Goal: Task Accomplishment & Management: Complete application form

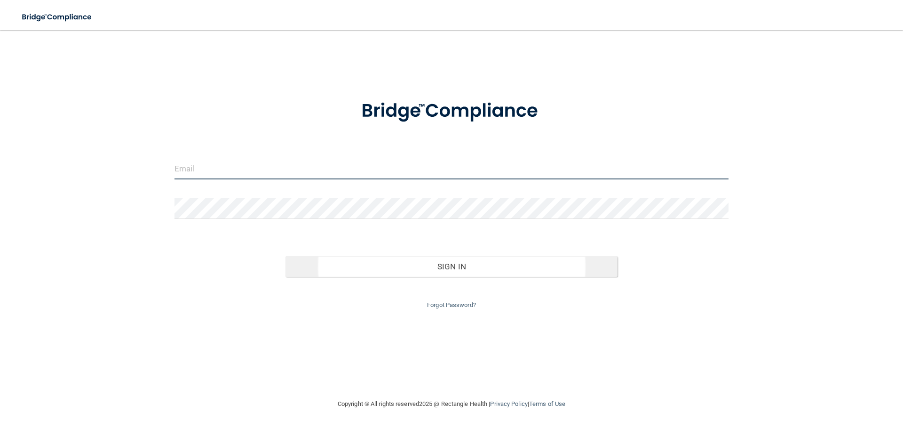
type input "[PERSON_NAME][EMAIL_ADDRESS][DOMAIN_NAME]"
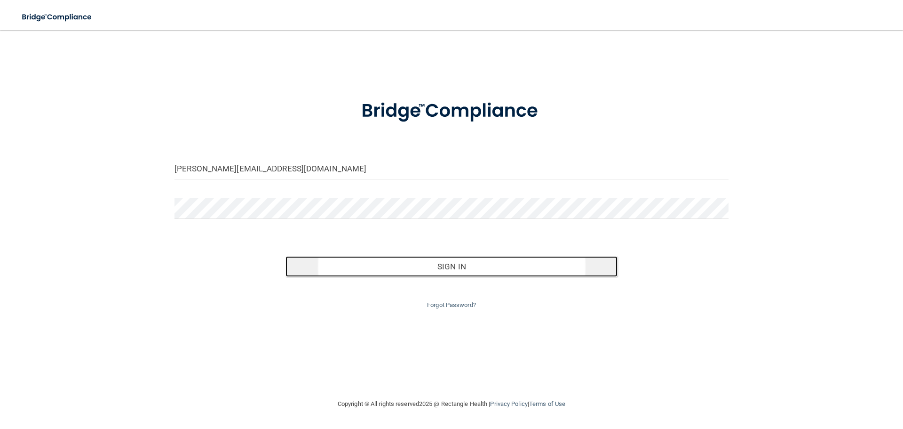
click at [426, 266] on button "Sign In" at bounding box center [452, 266] width 333 height 21
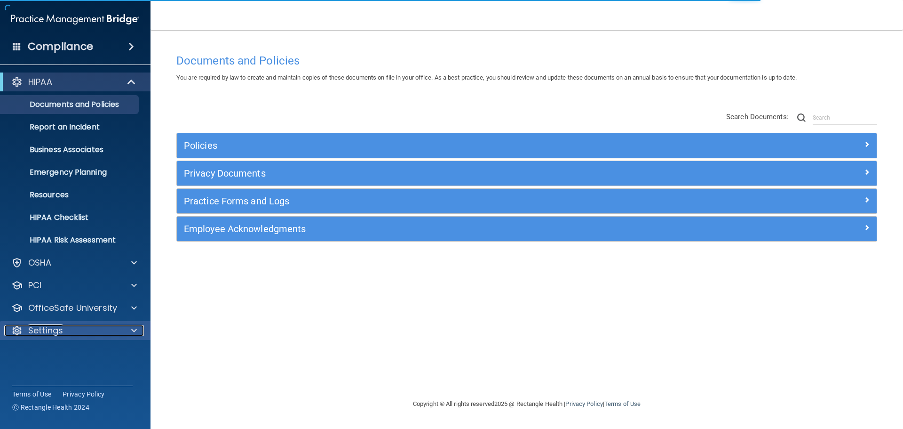
click at [53, 328] on p "Settings" at bounding box center [45, 330] width 35 height 11
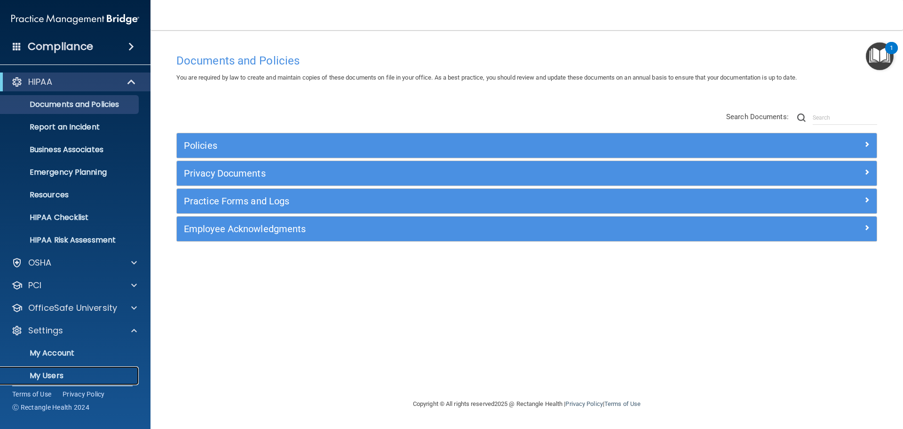
click at [57, 375] on p "My Users" at bounding box center [70, 375] width 128 height 9
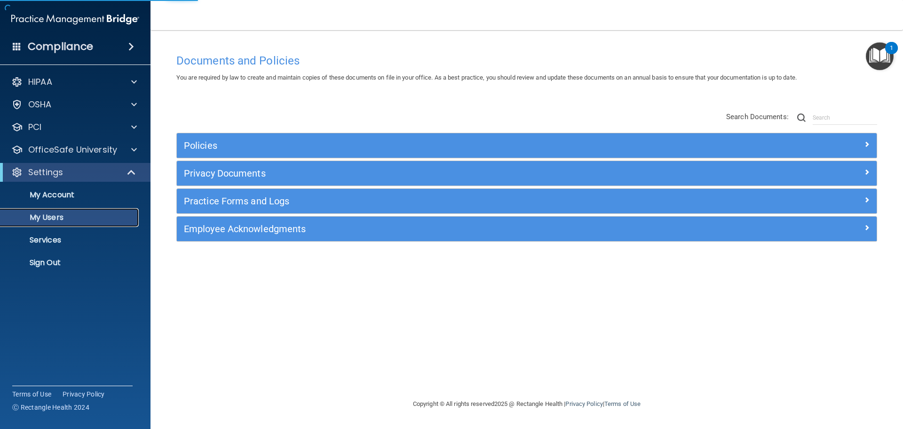
select select "20"
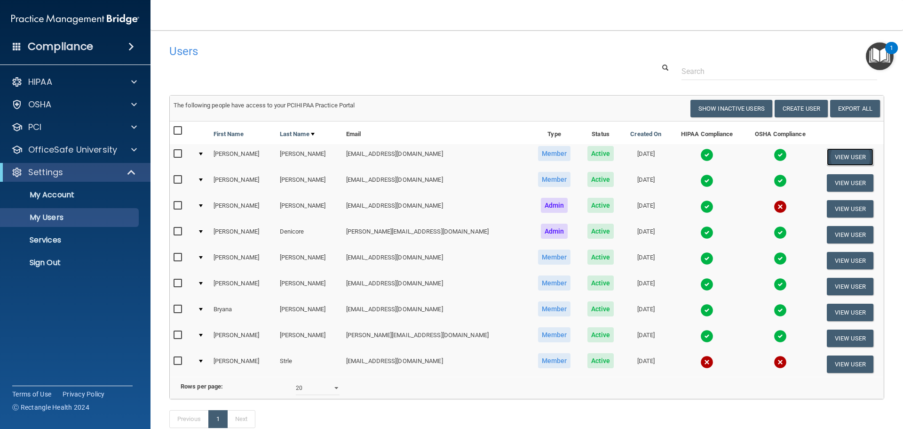
click at [827, 152] on button "View User" at bounding box center [850, 156] width 47 height 17
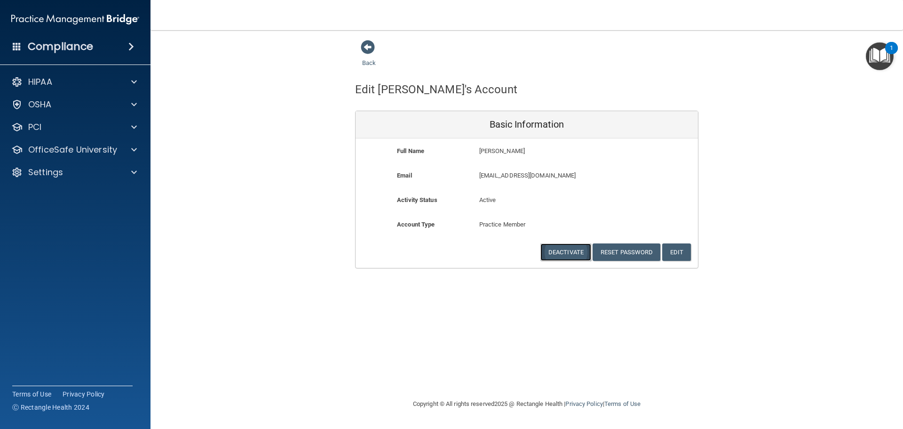
click at [577, 254] on button "Deactivate" at bounding box center [566, 251] width 51 height 17
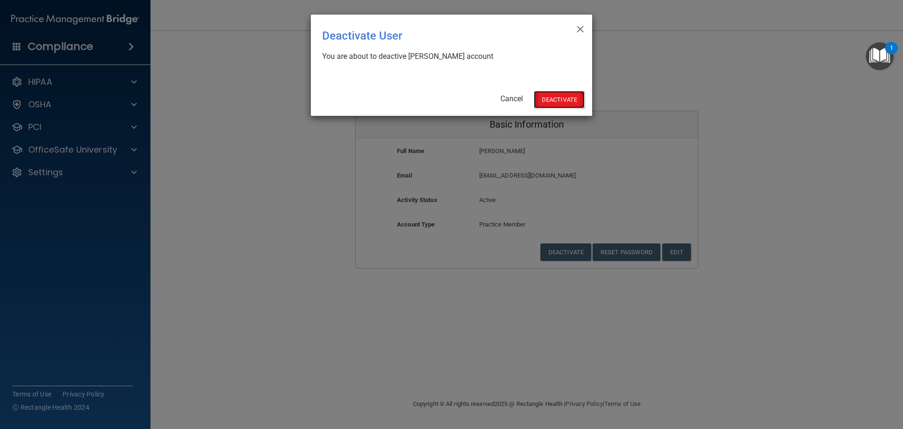
click at [566, 102] on button "Deactivate" at bounding box center [559, 99] width 51 height 17
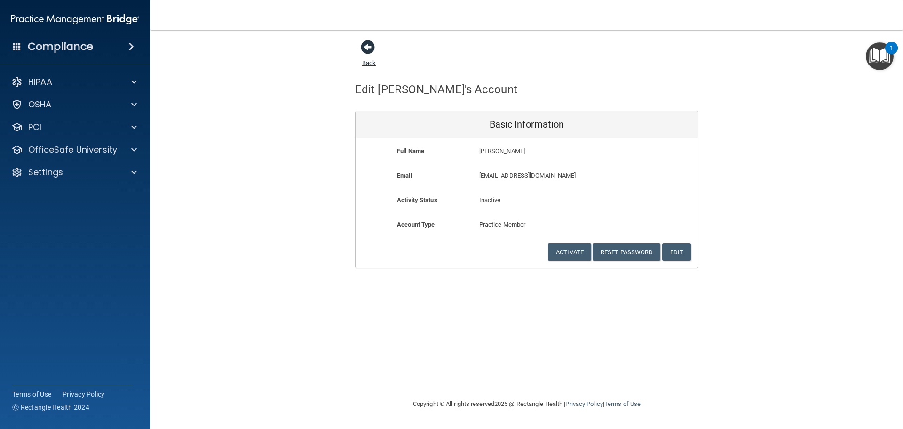
click at [370, 51] on span at bounding box center [368, 47] width 14 height 14
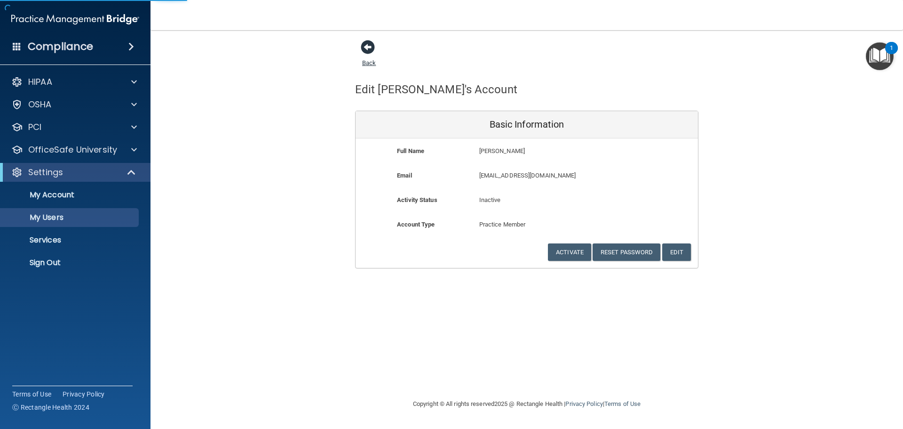
select select "20"
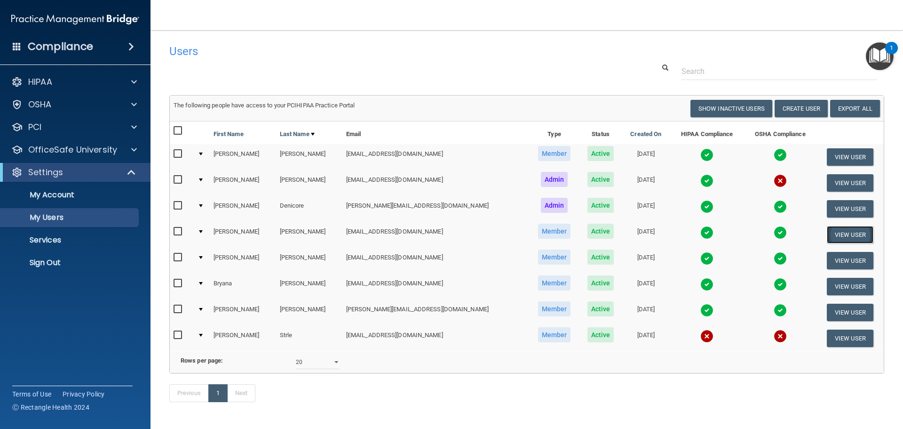
click at [843, 237] on button "View User" at bounding box center [850, 234] width 47 height 17
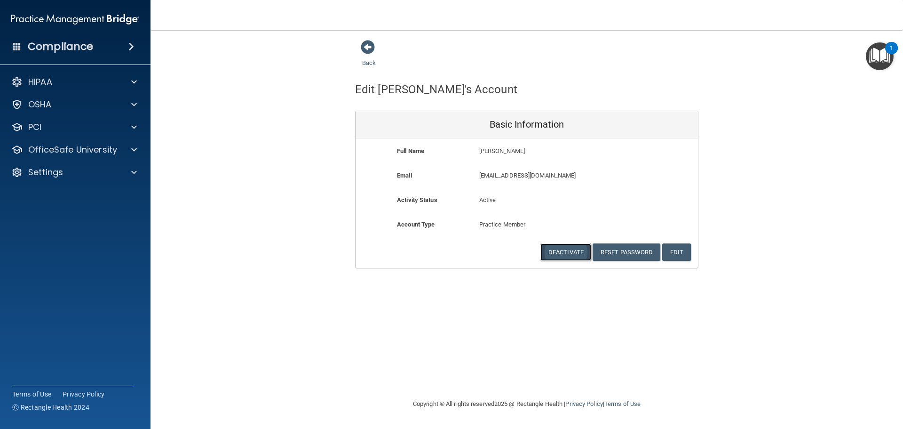
click at [568, 256] on button "Deactivate" at bounding box center [566, 251] width 51 height 17
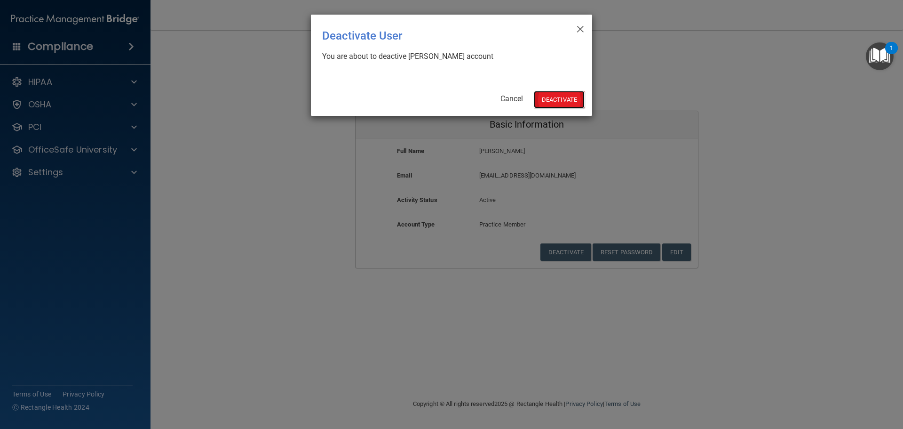
click at [564, 103] on button "Deactivate" at bounding box center [559, 99] width 51 height 17
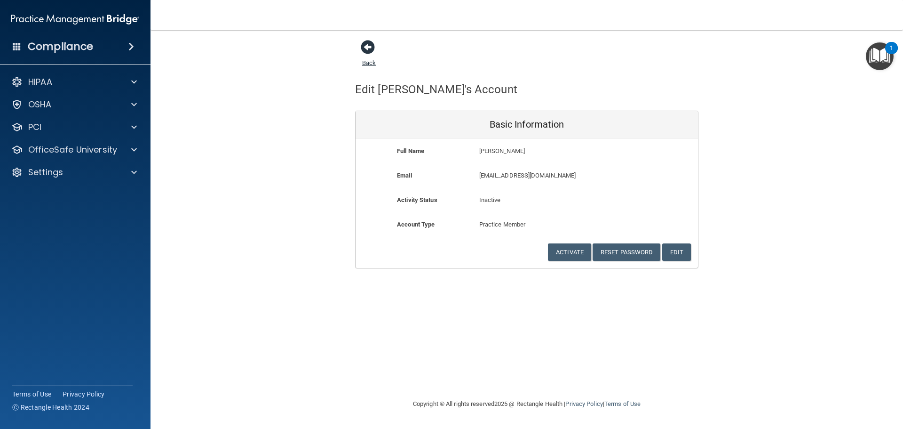
click at [374, 47] on span at bounding box center [368, 47] width 14 height 14
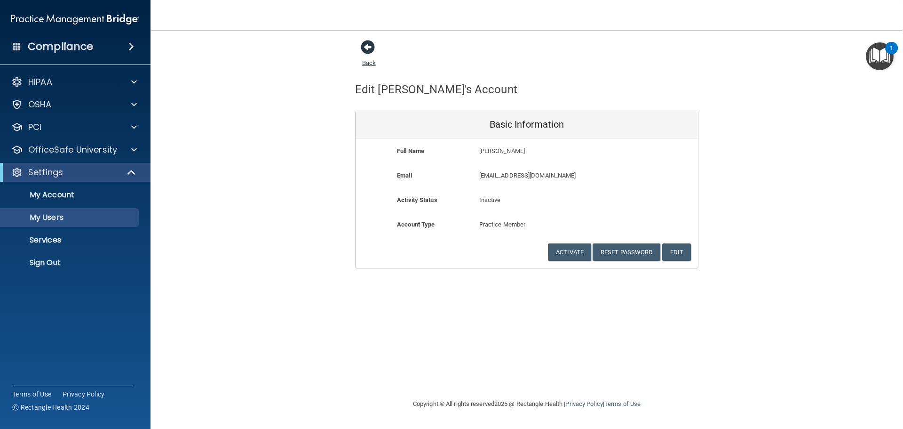
select select "20"
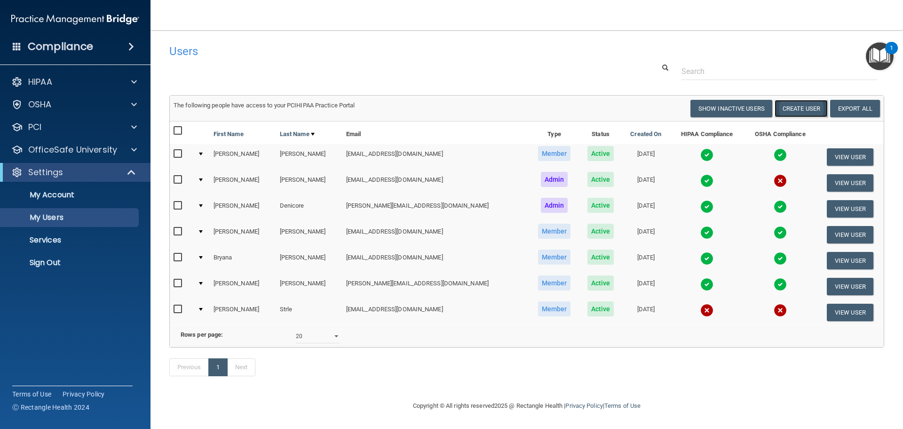
click at [792, 110] on button "Create User" at bounding box center [801, 108] width 53 height 17
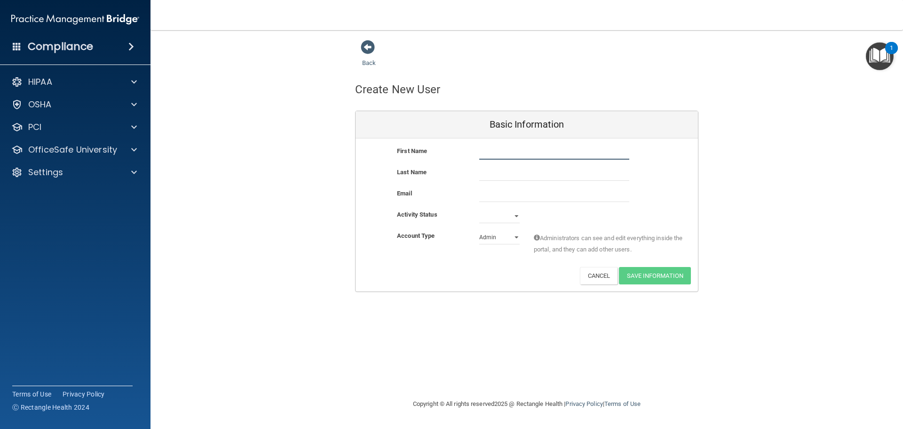
click at [529, 156] on input "text" at bounding box center [554, 152] width 150 height 14
type input "Yeselin"
click at [527, 173] on input "text" at bounding box center [554, 174] width 150 height 14
type input "Jurado-Guzman"
click at [524, 194] on input "email" at bounding box center [554, 195] width 150 height 14
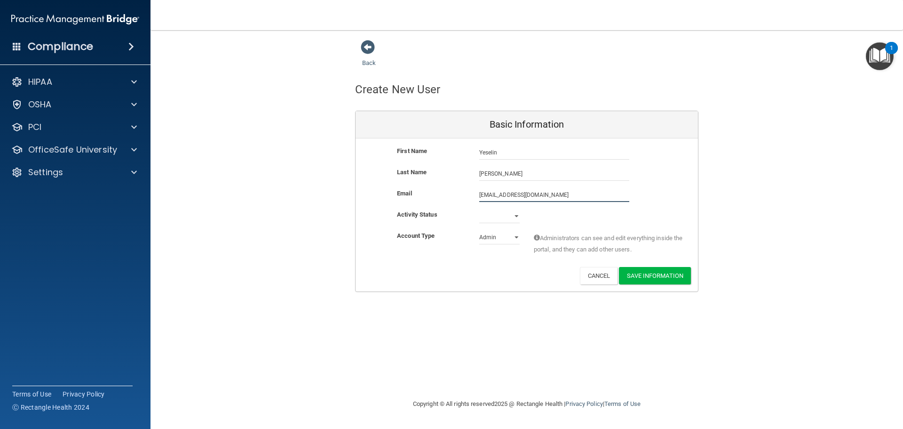
type input "yjurado21@alted.net"
click at [516, 237] on select "Admin Member" at bounding box center [499, 239] width 40 height 14
select select "practice_member"
click at [479, 230] on select "Admin Member" at bounding box center [499, 237] width 40 height 14
click at [518, 217] on select "Active Inactive" at bounding box center [499, 216] width 40 height 14
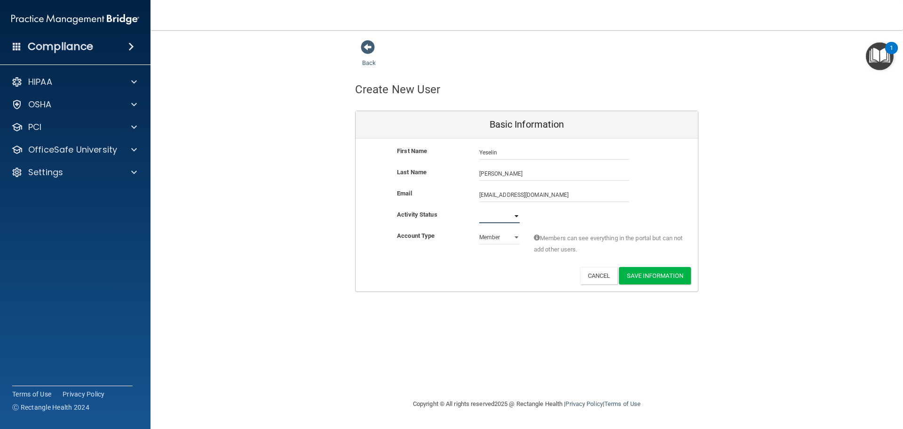
select select "active"
click at [479, 209] on select "Active Inactive" at bounding box center [499, 216] width 40 height 14
click at [663, 273] on button "Save Information" at bounding box center [655, 275] width 72 height 17
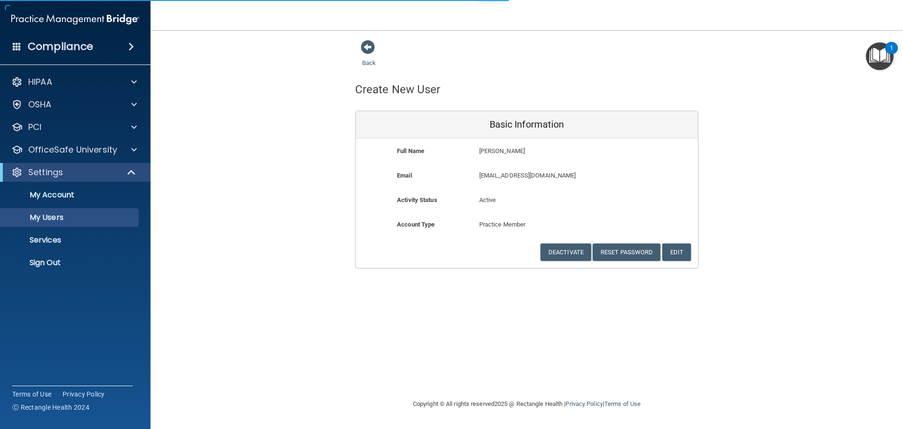
select select "20"
